Goal: Navigation & Orientation: Find specific page/section

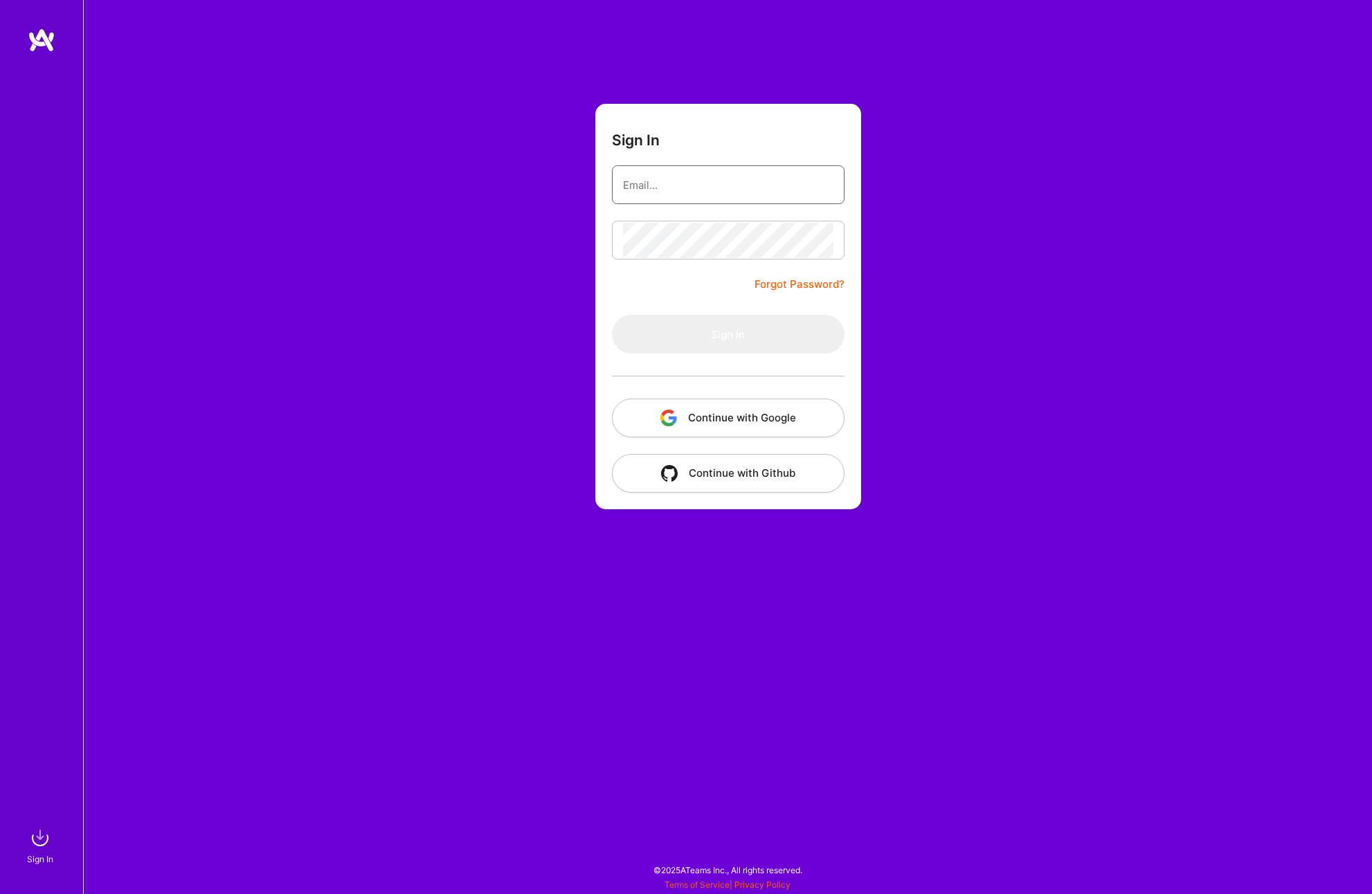
click at [833, 188] on nordpass-icon at bounding box center [833, 185] width 0 height 12
click at [661, 181] on input "email" at bounding box center [728, 185] width 210 height 36
click at [0, 887] on nordpass-autofill-portal at bounding box center [0, 887] width 0 height 0
type input "[EMAIL_ADDRESS][DOMAIN_NAME]"
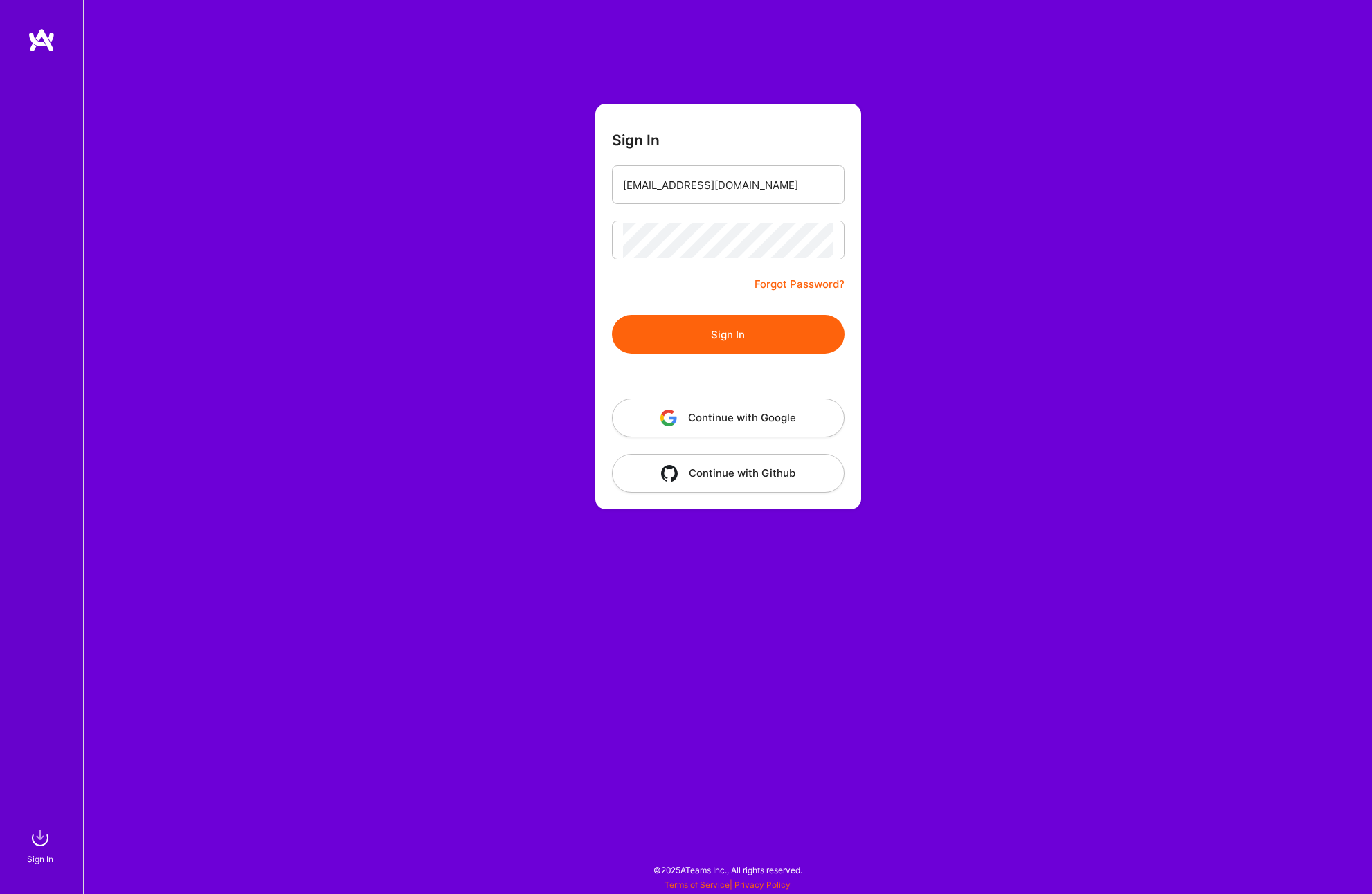
click at [731, 332] on button "Sign In" at bounding box center [728, 335] width 232 height 39
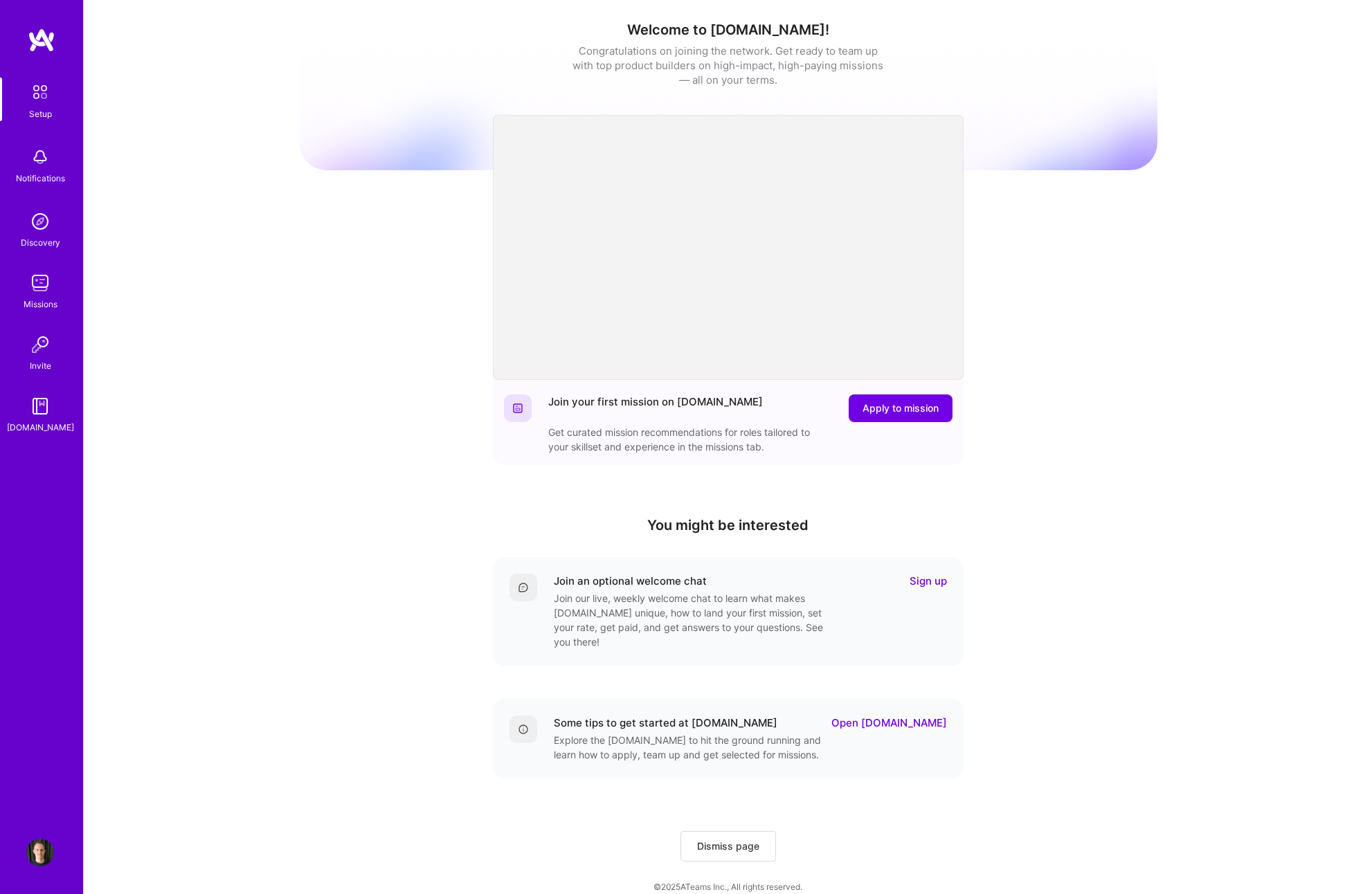
click at [40, 43] on img at bounding box center [41, 41] width 28 height 25
